Goal: Task Accomplishment & Management: Manage account settings

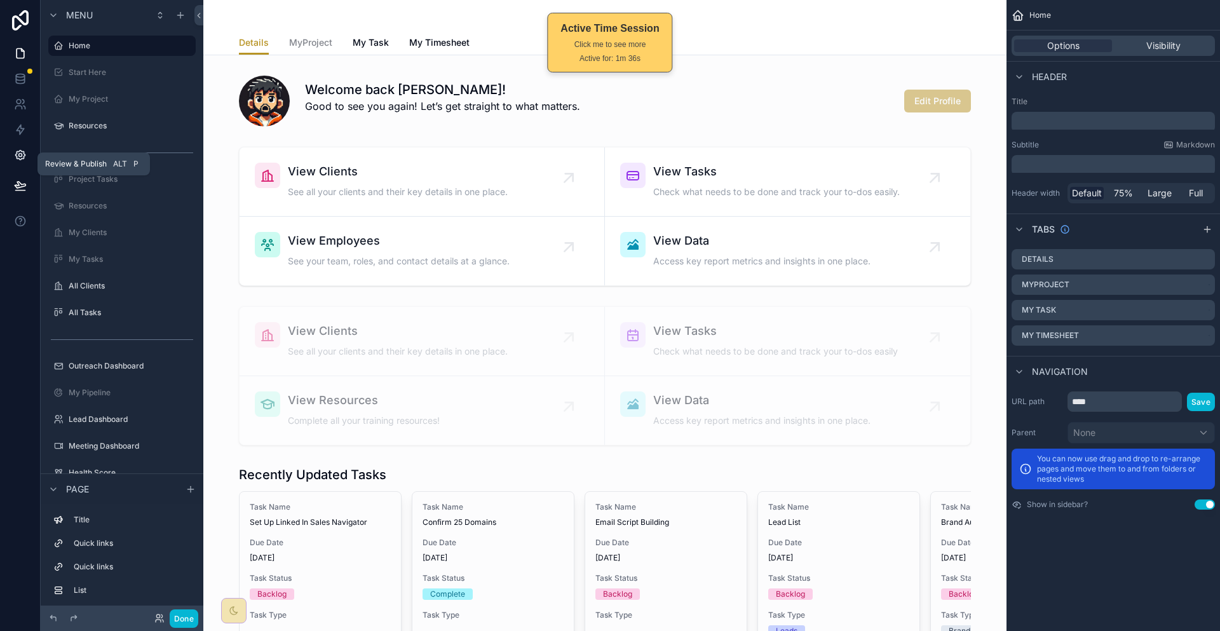
click at [15, 146] on link at bounding box center [20, 154] width 40 height 25
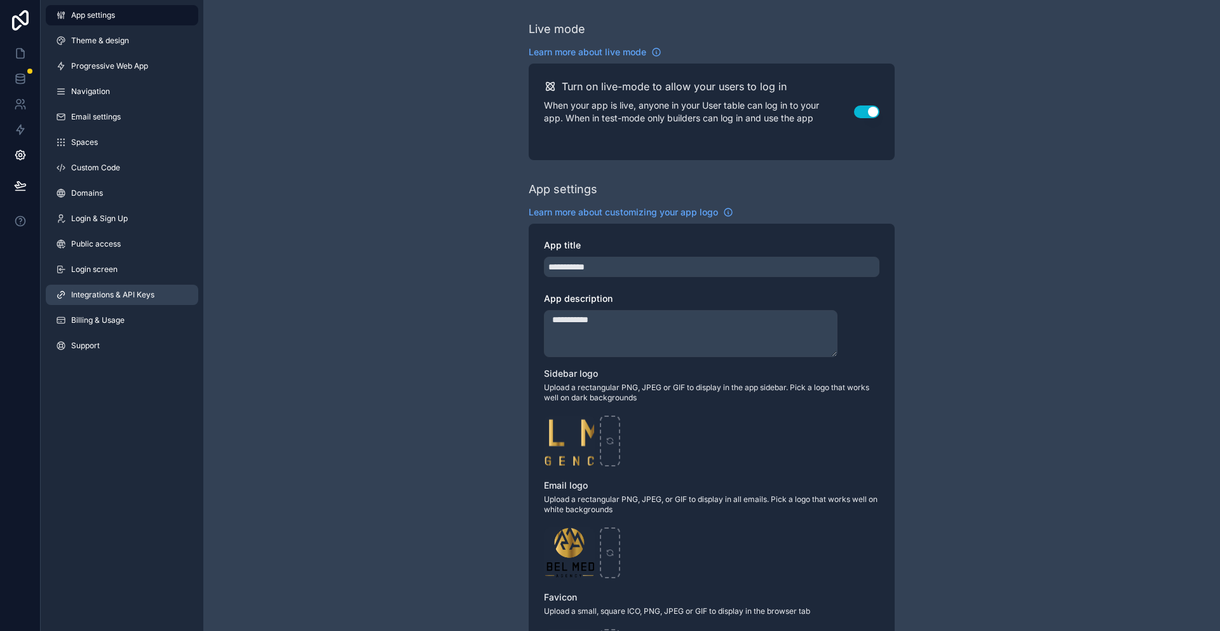
click at [102, 290] on span "Integrations & API Keys" at bounding box center [112, 295] width 83 height 10
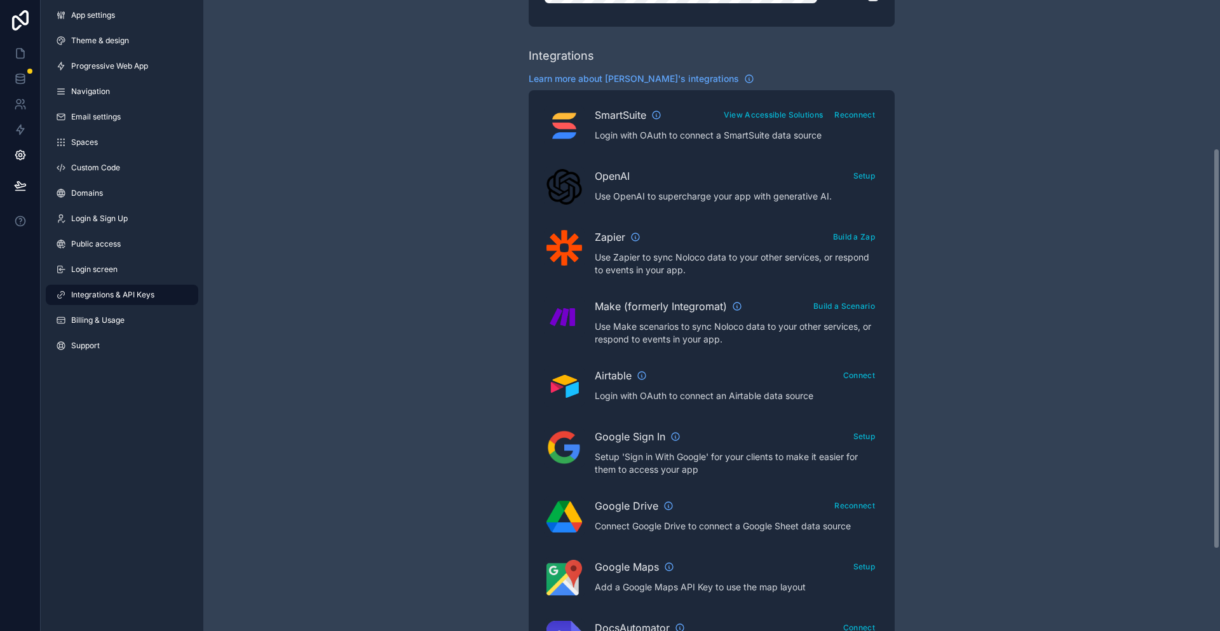
scroll to position [361, 0]
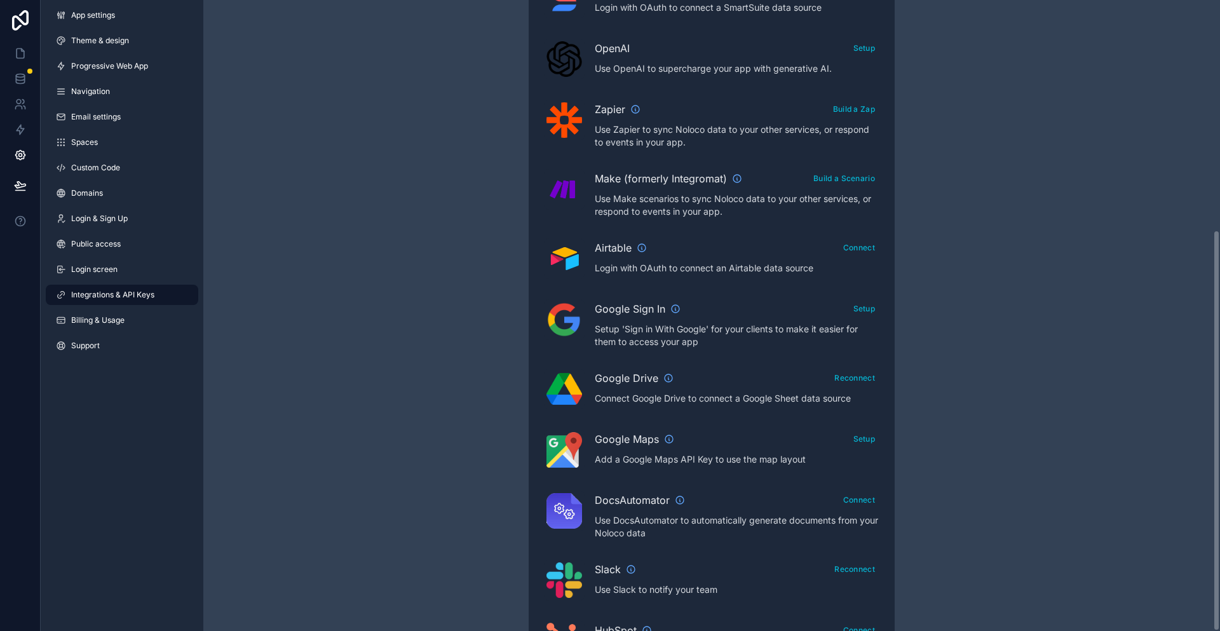
click at [136, 262] on div "App settings Theme & design Progressive Web App Navigation Email settings Space…" at bounding box center [122, 183] width 163 height 366
click at [137, 259] on link "Login screen" at bounding box center [122, 269] width 153 height 20
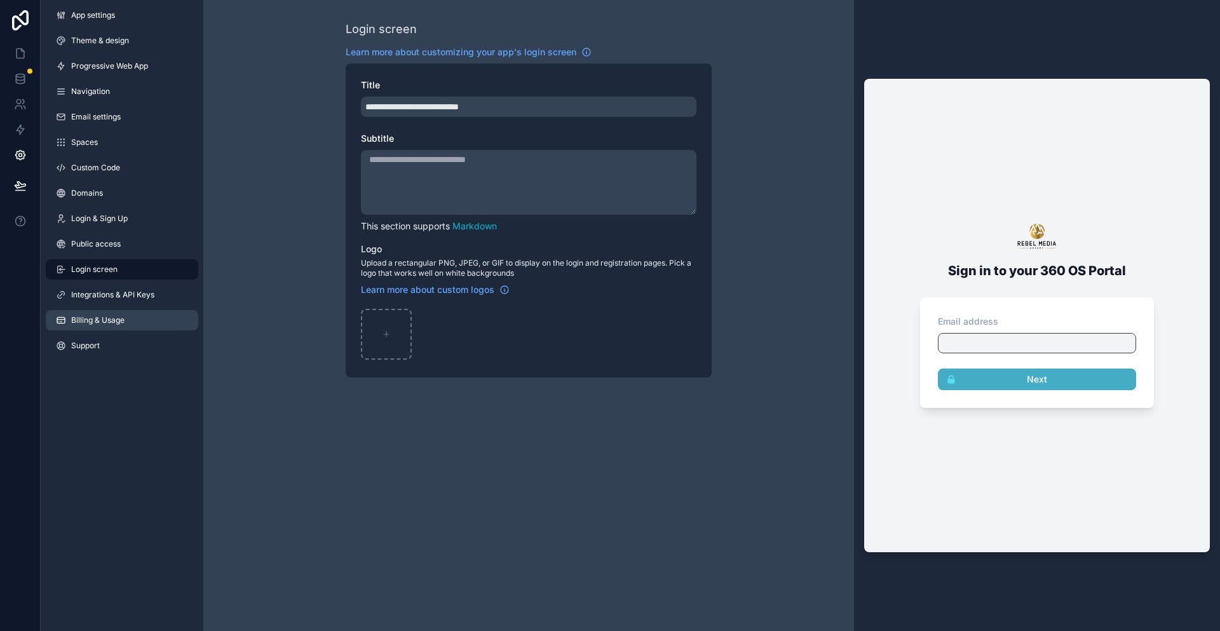
click at [108, 315] on span "Billing & Usage" at bounding box center [97, 320] width 53 height 10
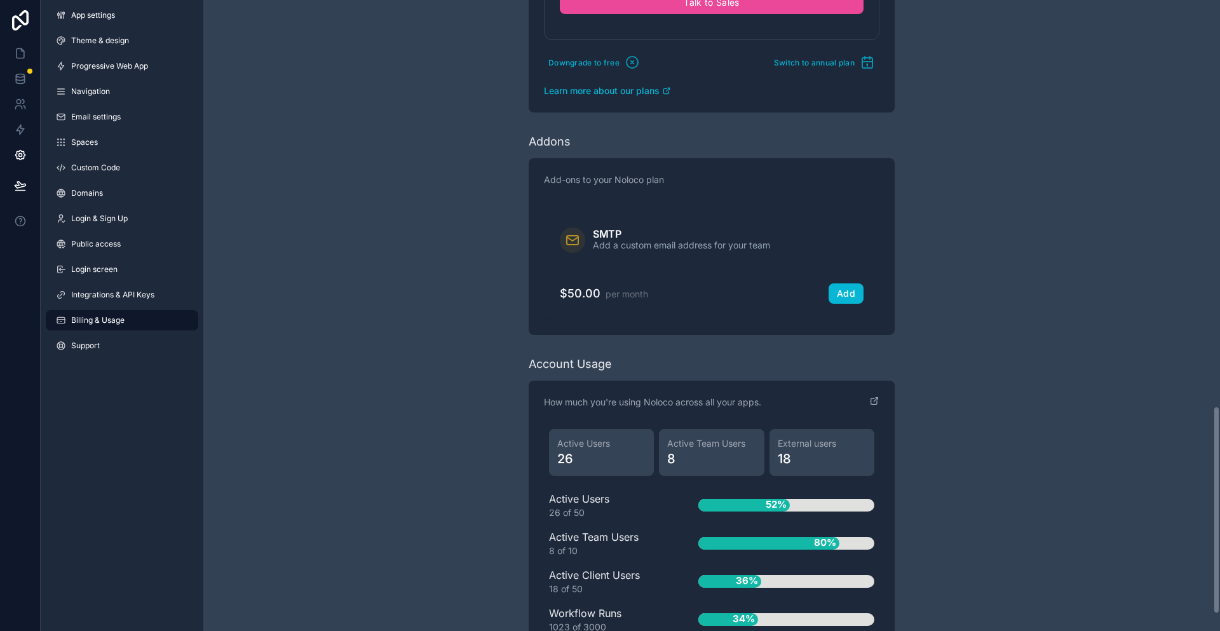
scroll to position [1285, 0]
